Goal: Check status: Check status

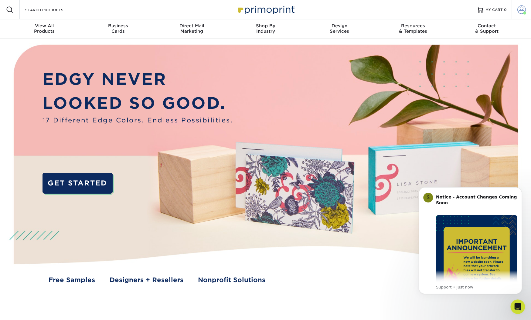
click at [522, 6] on span at bounding box center [521, 9] width 8 height 8
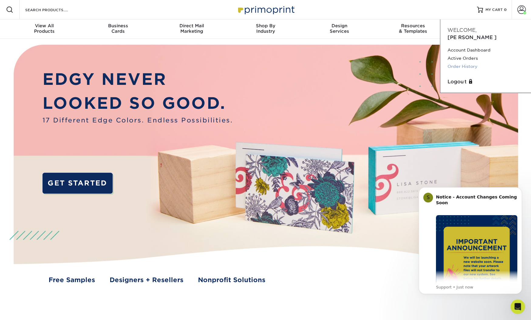
click at [458, 63] on link "Order History" at bounding box center [485, 67] width 76 height 8
click at [468, 63] on link "Order History" at bounding box center [485, 67] width 76 height 8
click at [464, 63] on link "Order History" at bounding box center [485, 67] width 76 height 8
click at [457, 63] on link "Order History" at bounding box center [485, 67] width 76 height 8
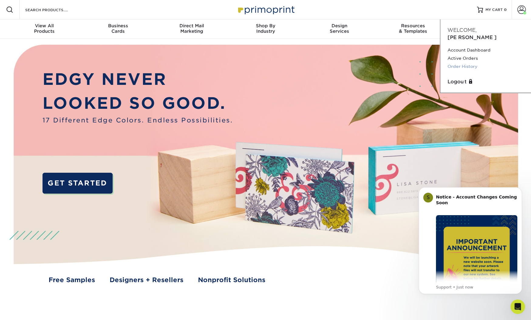
click at [457, 63] on link "Order History" at bounding box center [485, 67] width 76 height 8
click at [436, 15] on div "Resources Menu Search Products Account Welcome, Charlene Account Dashboard Acti…" at bounding box center [265, 9] width 531 height 19
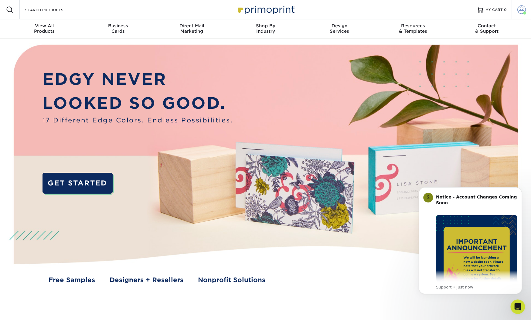
click at [519, 13] on span at bounding box center [521, 9] width 8 height 8
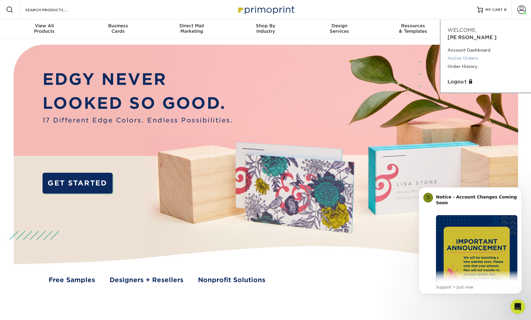
click at [470, 54] on link "Active Orders" at bounding box center [485, 58] width 76 height 8
click at [474, 46] on link "Account Dashboard" at bounding box center [485, 50] width 76 height 8
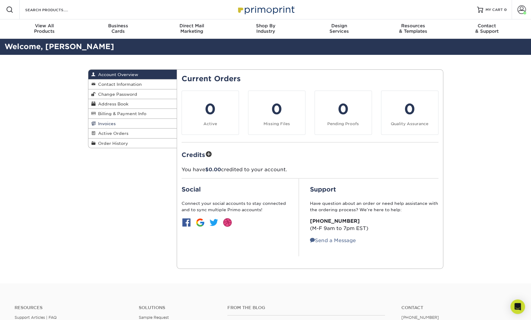
click at [111, 124] on span "Invoices" at bounding box center [106, 123] width 20 height 5
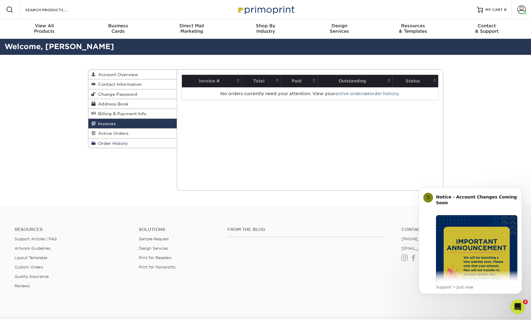
click at [112, 144] on span "Order History" at bounding box center [112, 143] width 32 height 5
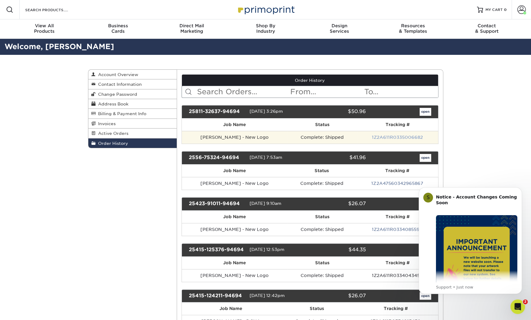
click at [403, 137] on link "1Z2A611R0335006682" at bounding box center [397, 137] width 51 height 5
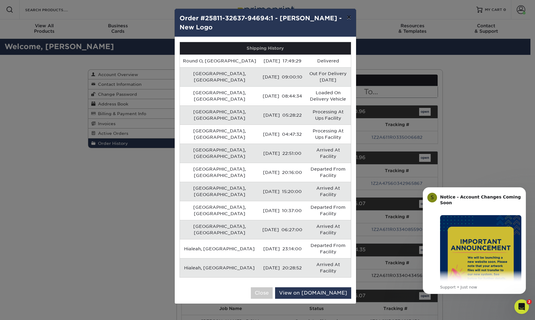
click at [352, 16] on button "×" at bounding box center [349, 17] width 14 height 17
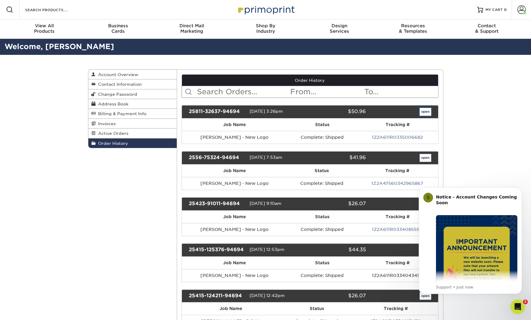
click at [422, 114] on link "open" at bounding box center [425, 112] width 12 height 8
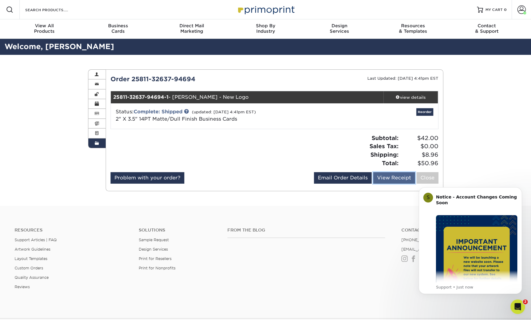
click at [383, 178] on link "View Receipt" at bounding box center [394, 178] width 42 height 12
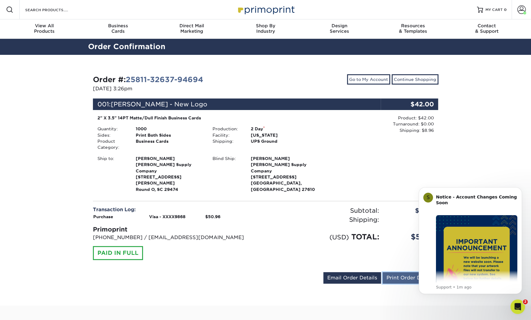
click at [403, 273] on link "Print Order Details" at bounding box center [410, 279] width 56 height 12
click at [362, 142] on div "Product: $42.00 Turnaround: $0.00 Shipping: $8.96 Discount: - $0.00" at bounding box center [380, 154] width 115 height 79
click at [152, 104] on span "[PERSON_NAME] - New Logo" at bounding box center [159, 104] width 97 height 7
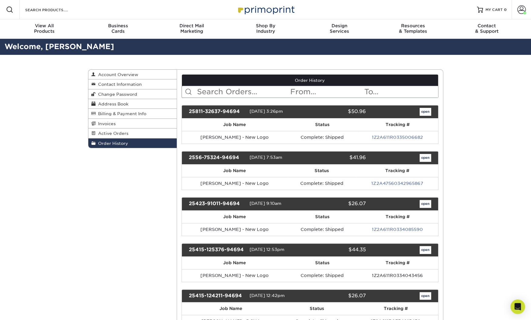
click at [430, 106] on div "25811-32637-94694 08/11/2025 3:26pm $50.96 open" at bounding box center [309, 111] width 257 height 13
click at [421, 115] on link "open" at bounding box center [425, 112] width 12 height 8
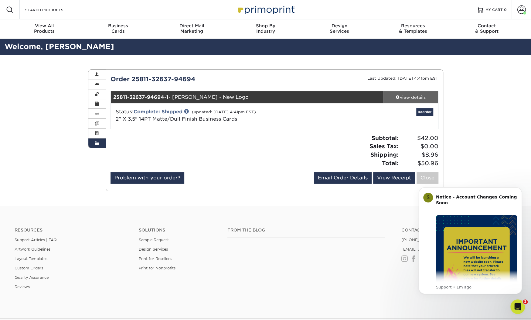
click at [395, 97] on span at bounding box center [397, 97] width 4 height 4
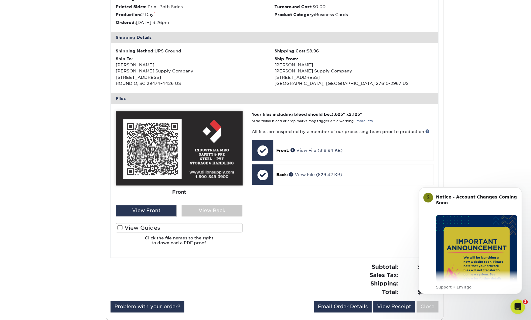
scroll to position [202, 0]
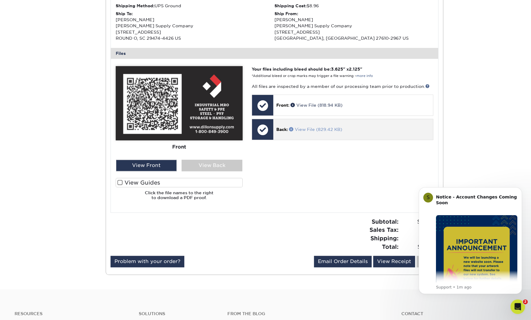
click at [310, 130] on link "View File (829.42 KB)" at bounding box center [315, 129] width 53 height 5
